Goal: Task Accomplishment & Management: Use online tool/utility

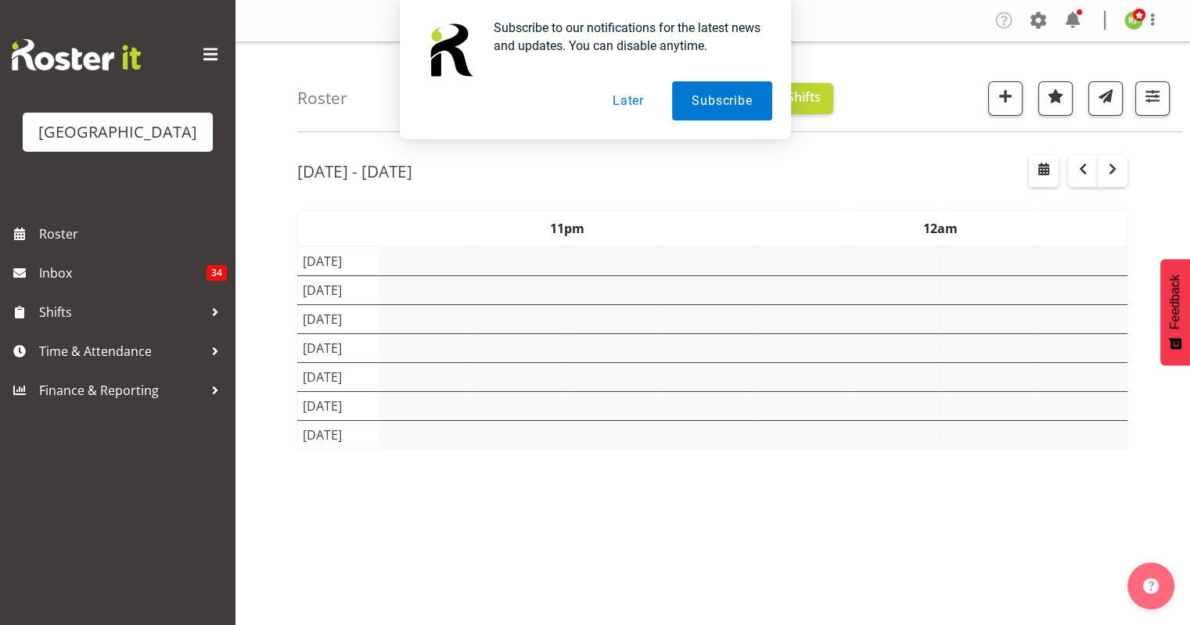
click at [617, 103] on button "Later" at bounding box center [628, 100] width 70 height 39
click at [1139, 107] on div "Subscribe to our notifications for the latest news and updates. You can disable…" at bounding box center [595, 69] width 1190 height 139
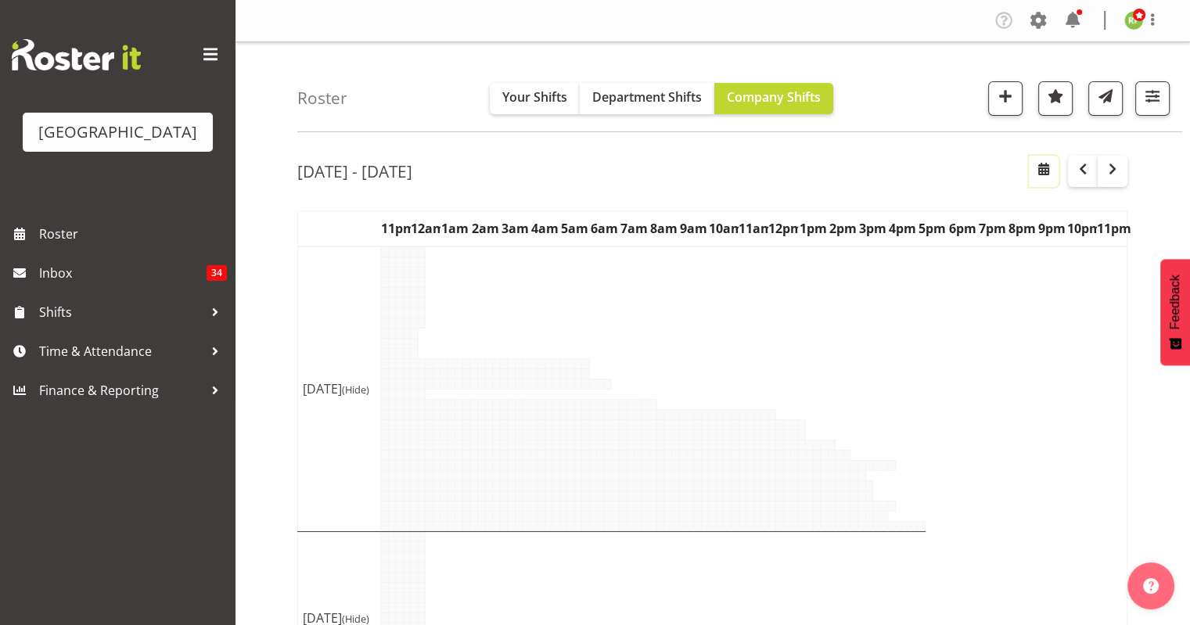
click at [1042, 170] on span "button" at bounding box center [1043, 169] width 19 height 19
select select "8"
select select "2025"
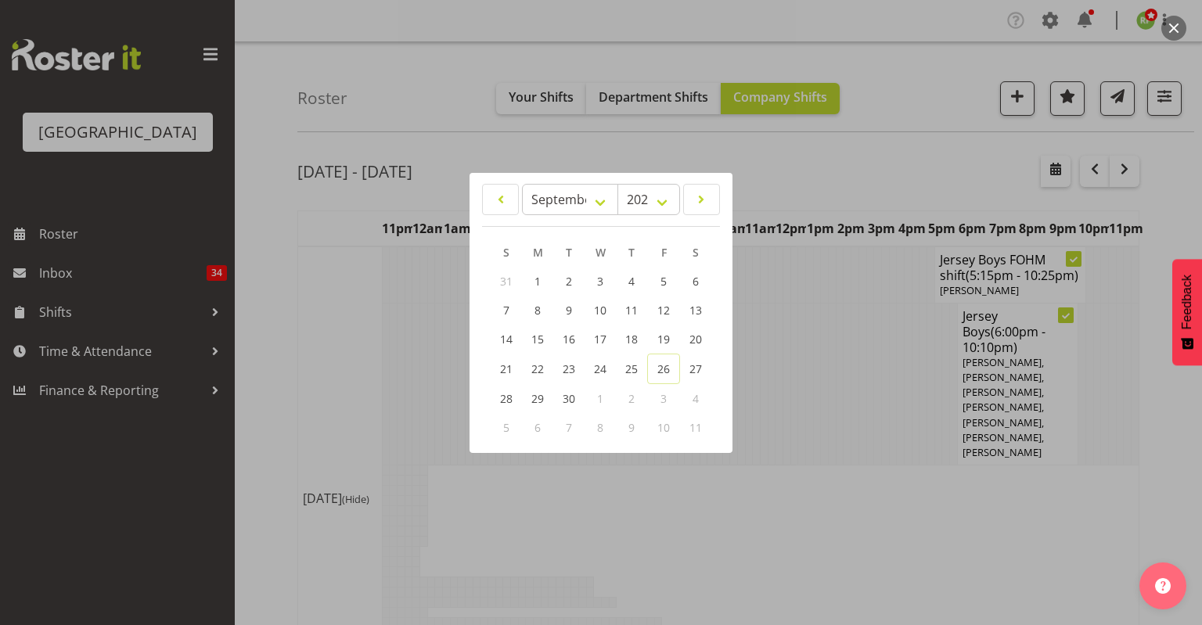
click at [976, 172] on div at bounding box center [601, 312] width 1202 height 625
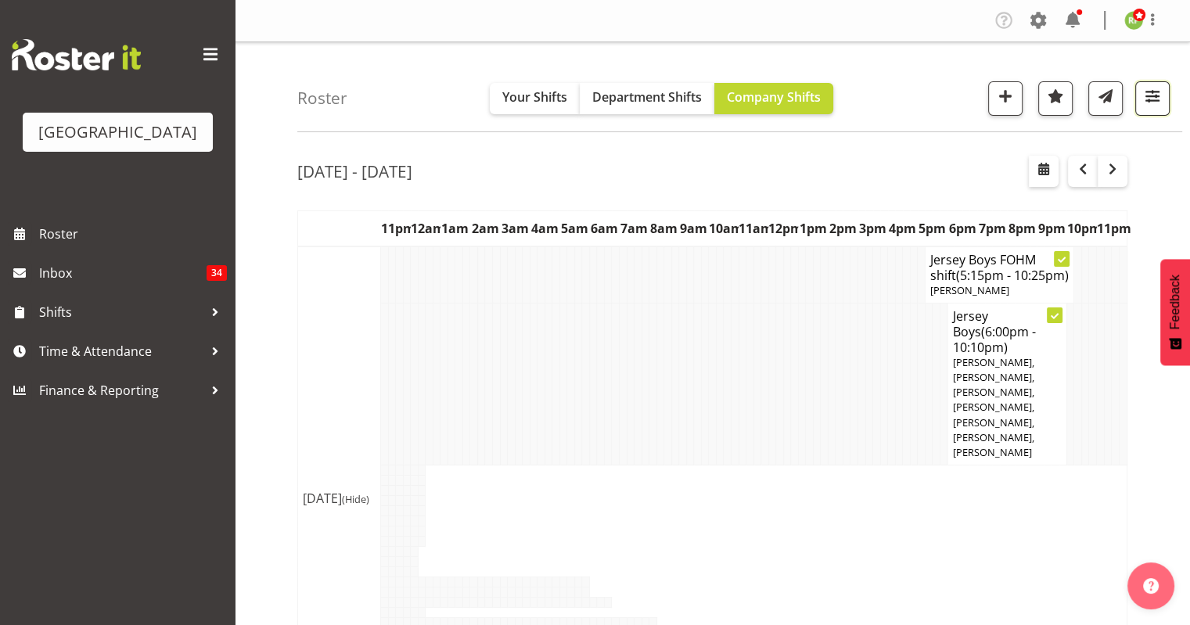
click at [1147, 106] on span "button" at bounding box center [1152, 96] width 20 height 20
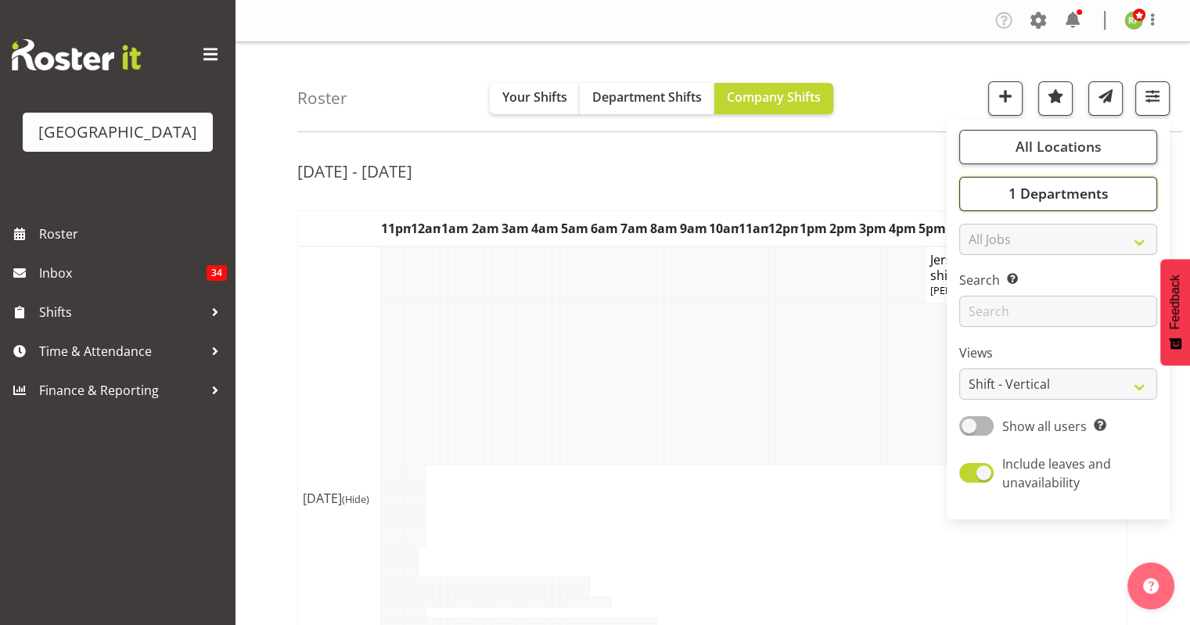
click at [1053, 193] on span "1 Departments" at bounding box center [1058, 193] width 100 height 19
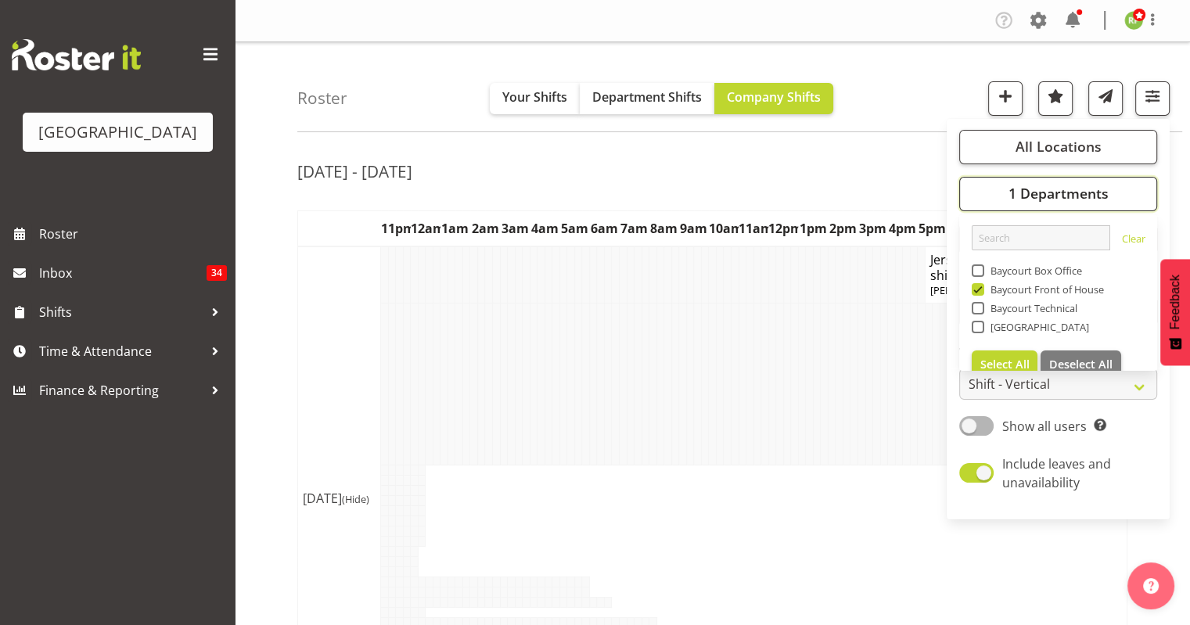
click at [1053, 193] on span "1 Departments" at bounding box center [1058, 193] width 100 height 19
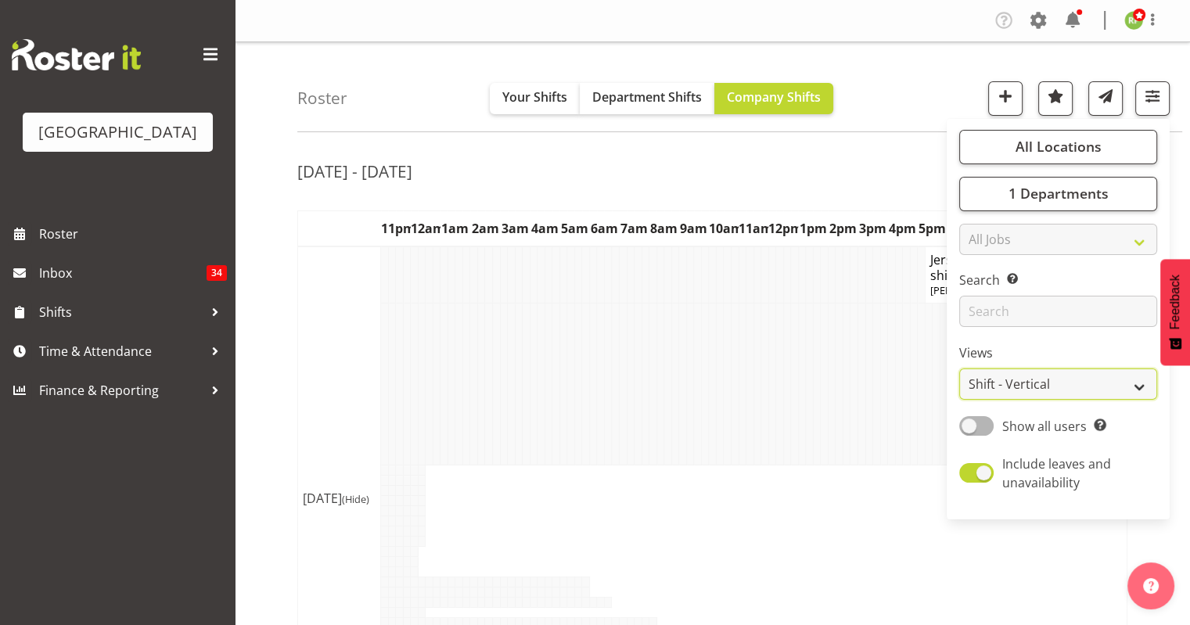
click at [1030, 394] on select "Staff Role Shift - Horizontal Shift - Vertical Staff - Location" at bounding box center [1058, 384] width 198 height 31
select select "shiftH"
click at [959, 369] on select "Staff Role Shift - Horizontal Shift - Vertical Staff - Location" at bounding box center [1058, 384] width 198 height 31
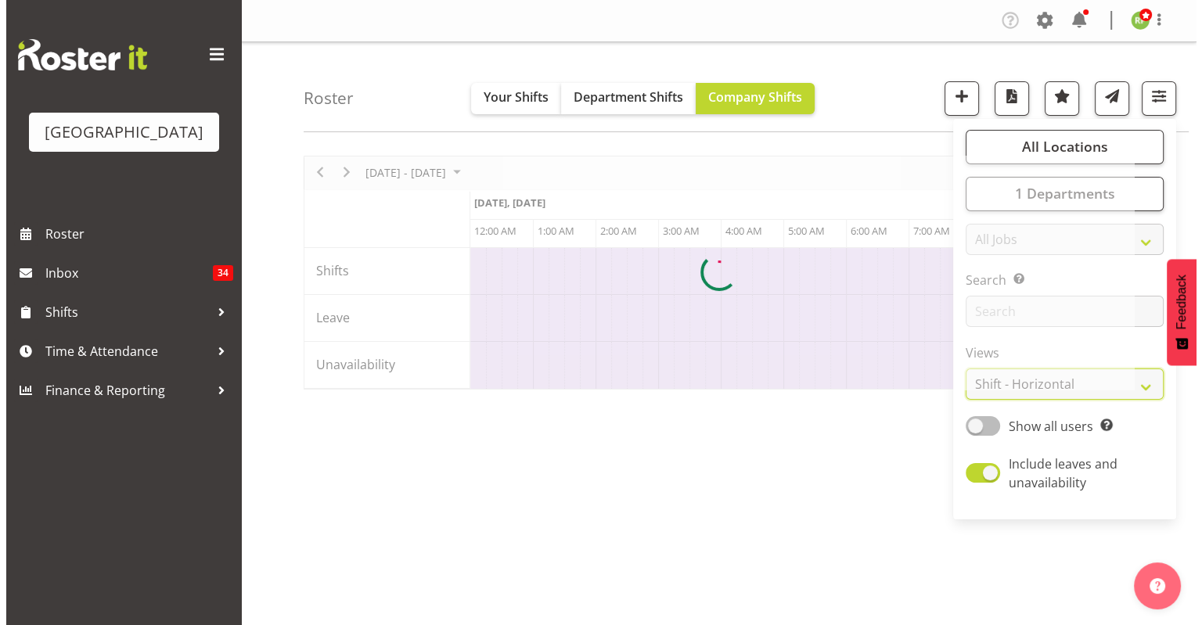
scroll to position [0, 6573]
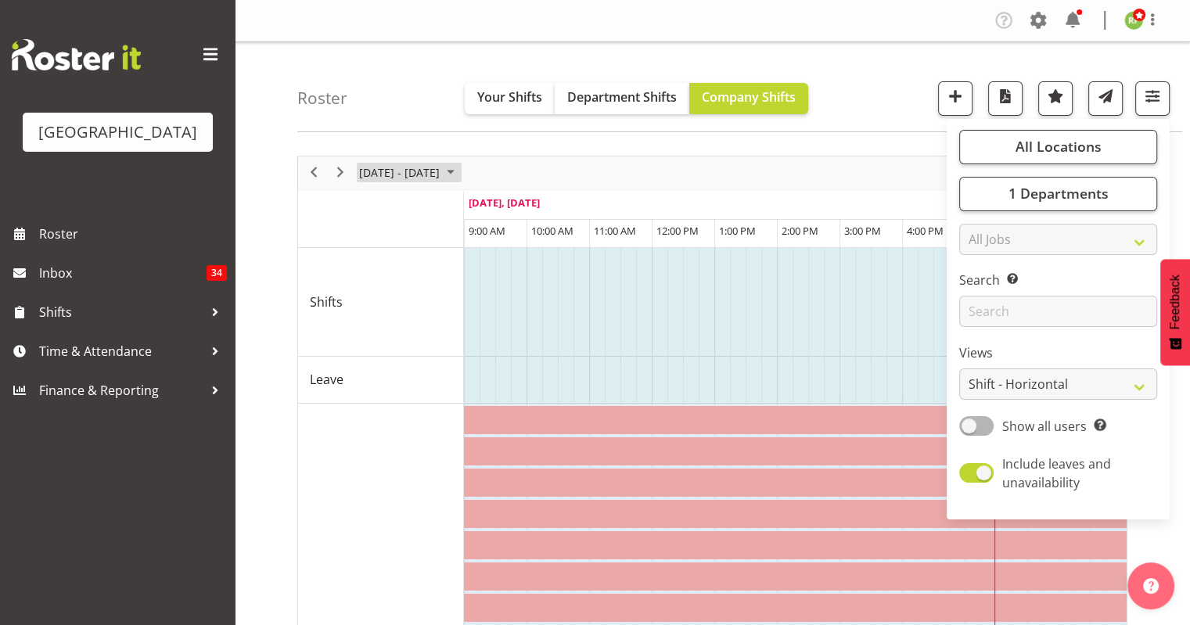
click at [415, 171] on span "[DATE] - [DATE]" at bounding box center [400, 173] width 84 height 20
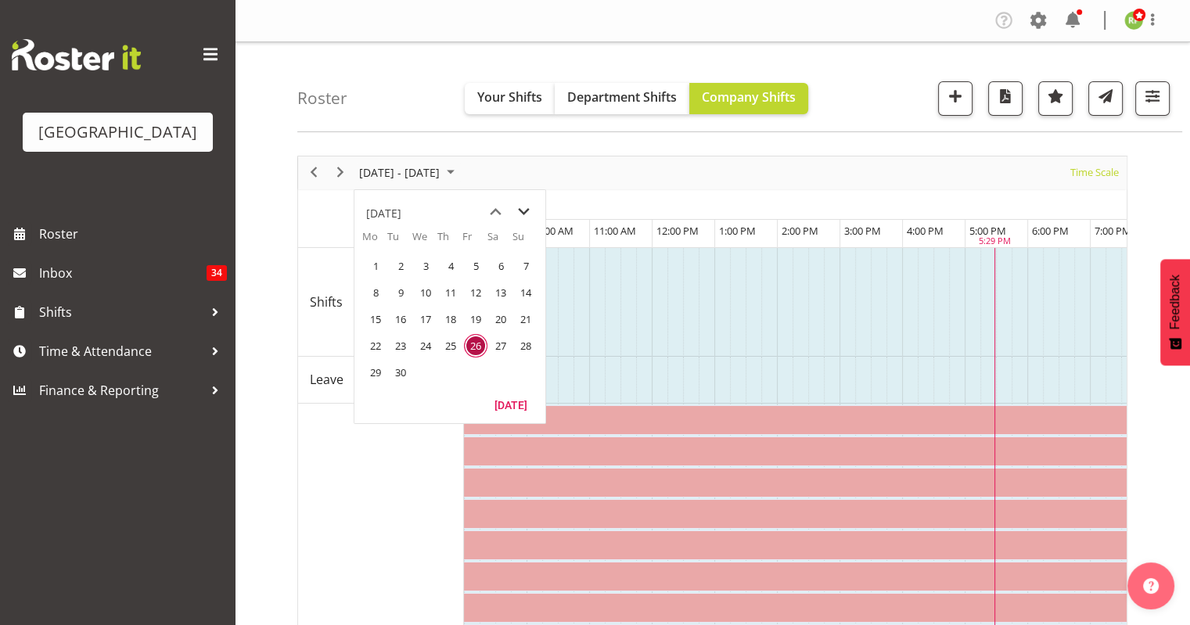
click at [518, 210] on span "next month" at bounding box center [523, 212] width 27 height 28
click at [369, 344] on span "20" at bounding box center [375, 345] width 23 height 23
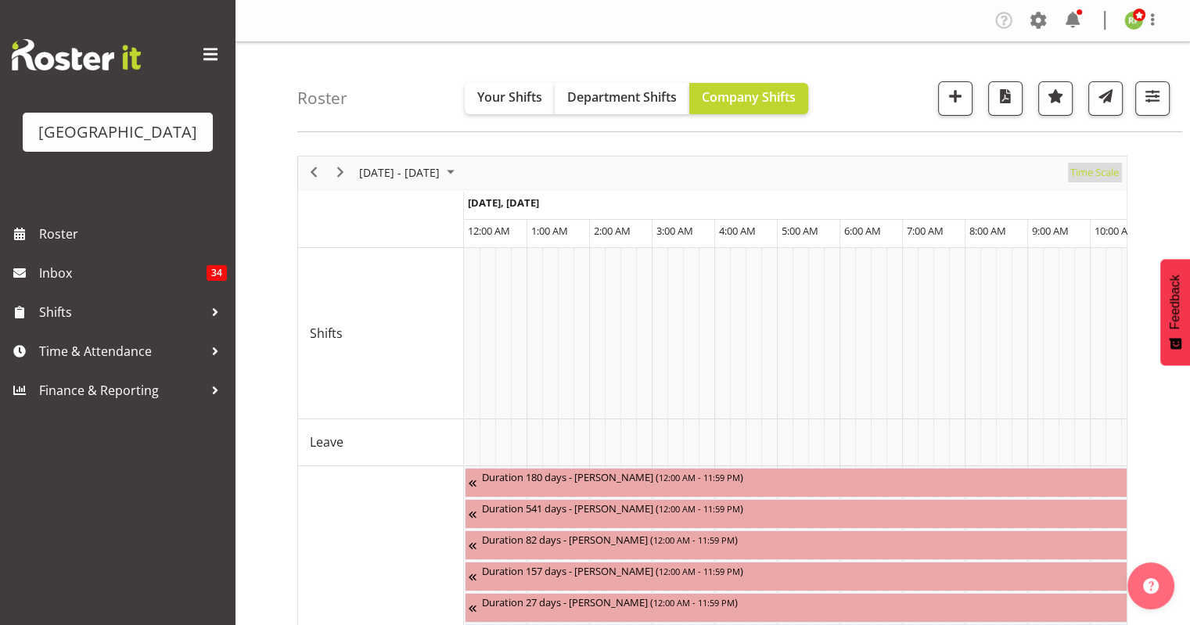
click at [1093, 166] on span "Time Scale" at bounding box center [1095, 173] width 52 height 20
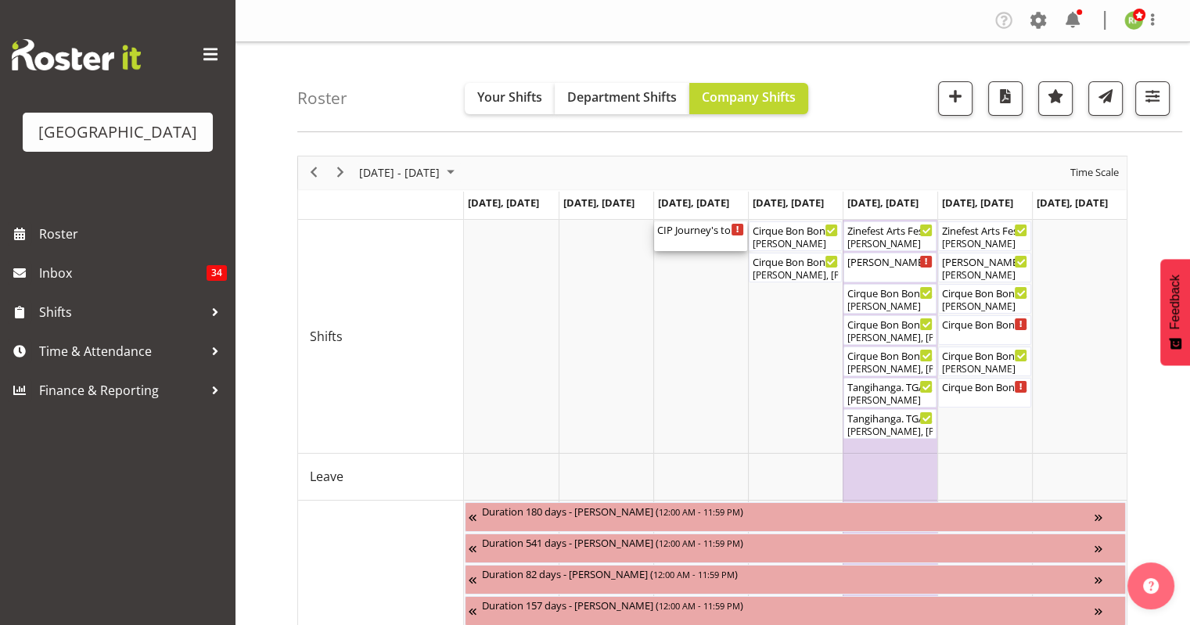
click at [680, 244] on div "CIP Journey's to Success Cargo Shed ( 02:30 PM - 07:30 PM )" at bounding box center [700, 236] width 87 height 30
